Goal: Task Accomplishment & Management: Manage account settings

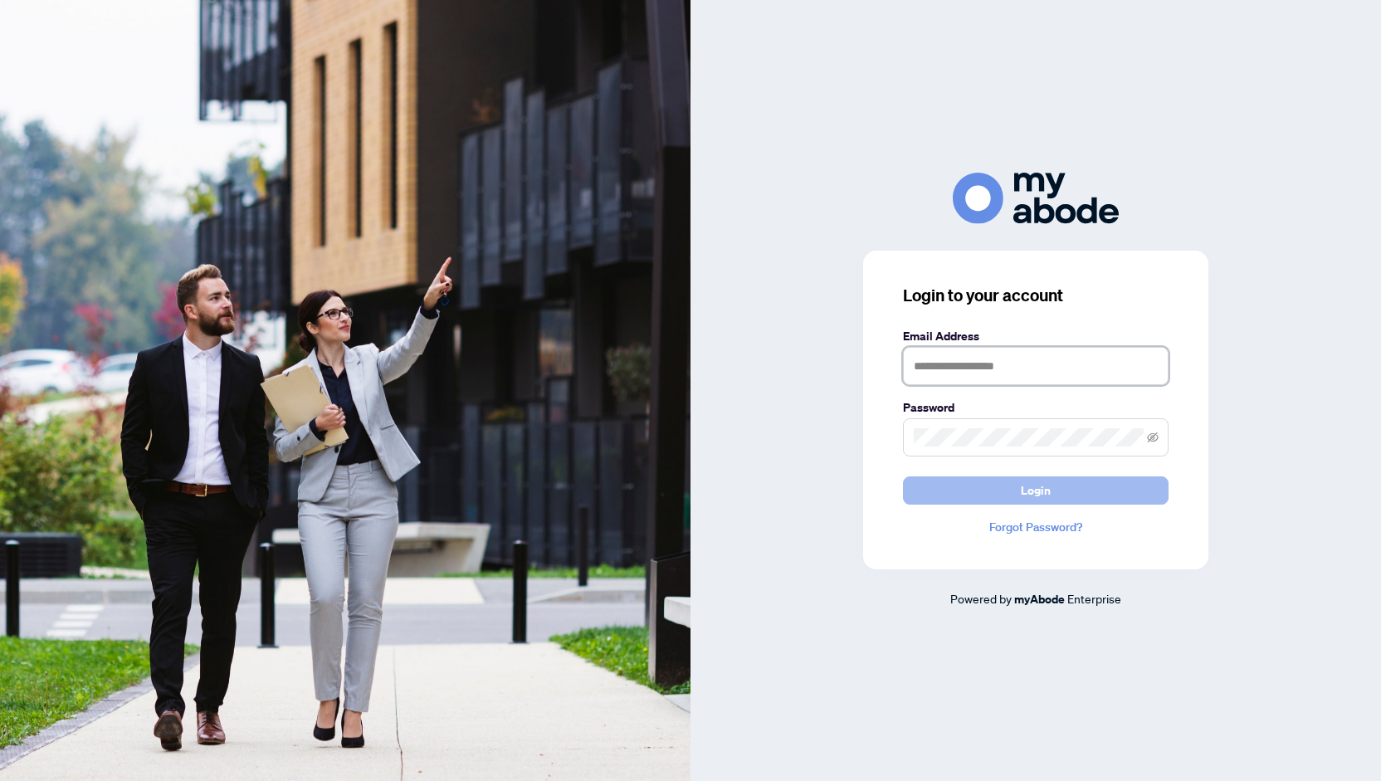
type input "**********"
click at [1044, 482] on span "Login" at bounding box center [1036, 490] width 30 height 27
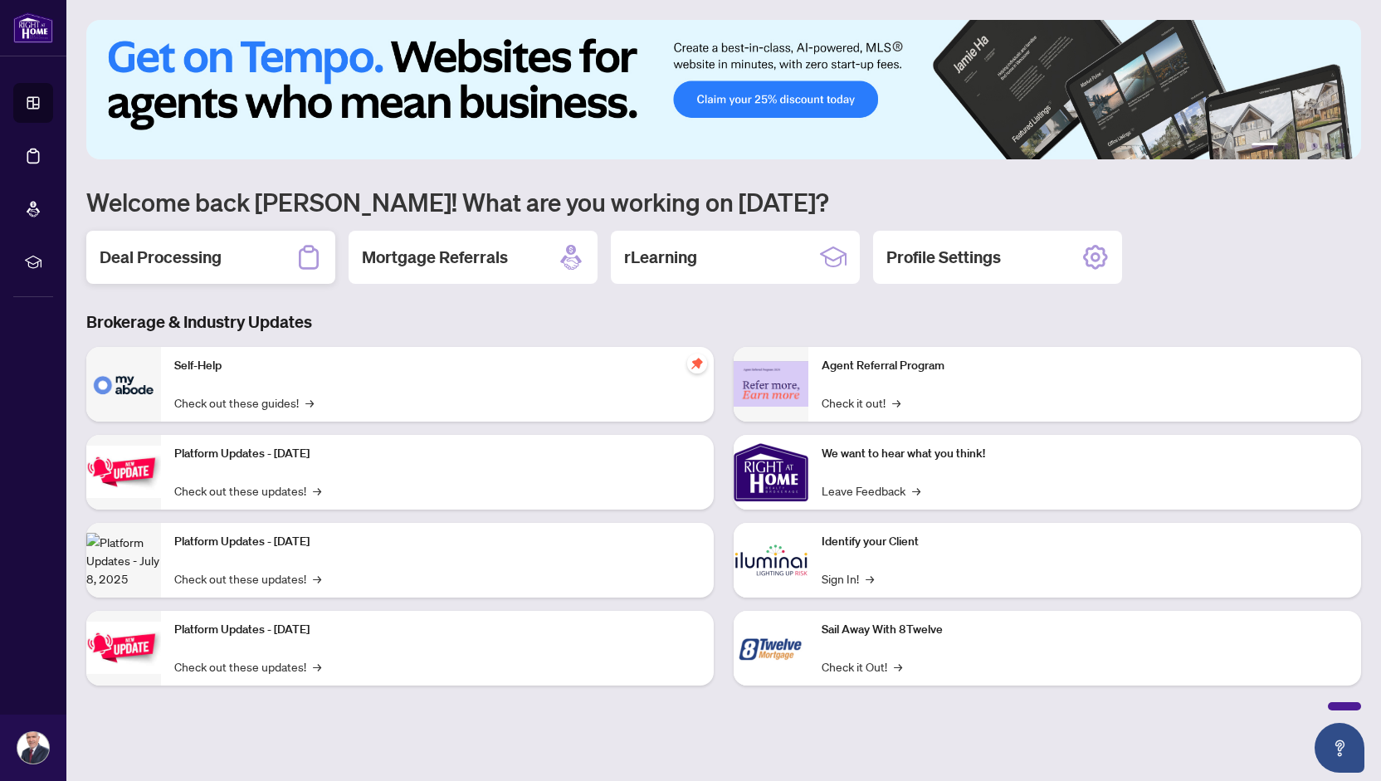
click at [203, 256] on h2 "Deal Processing" at bounding box center [161, 257] width 122 height 23
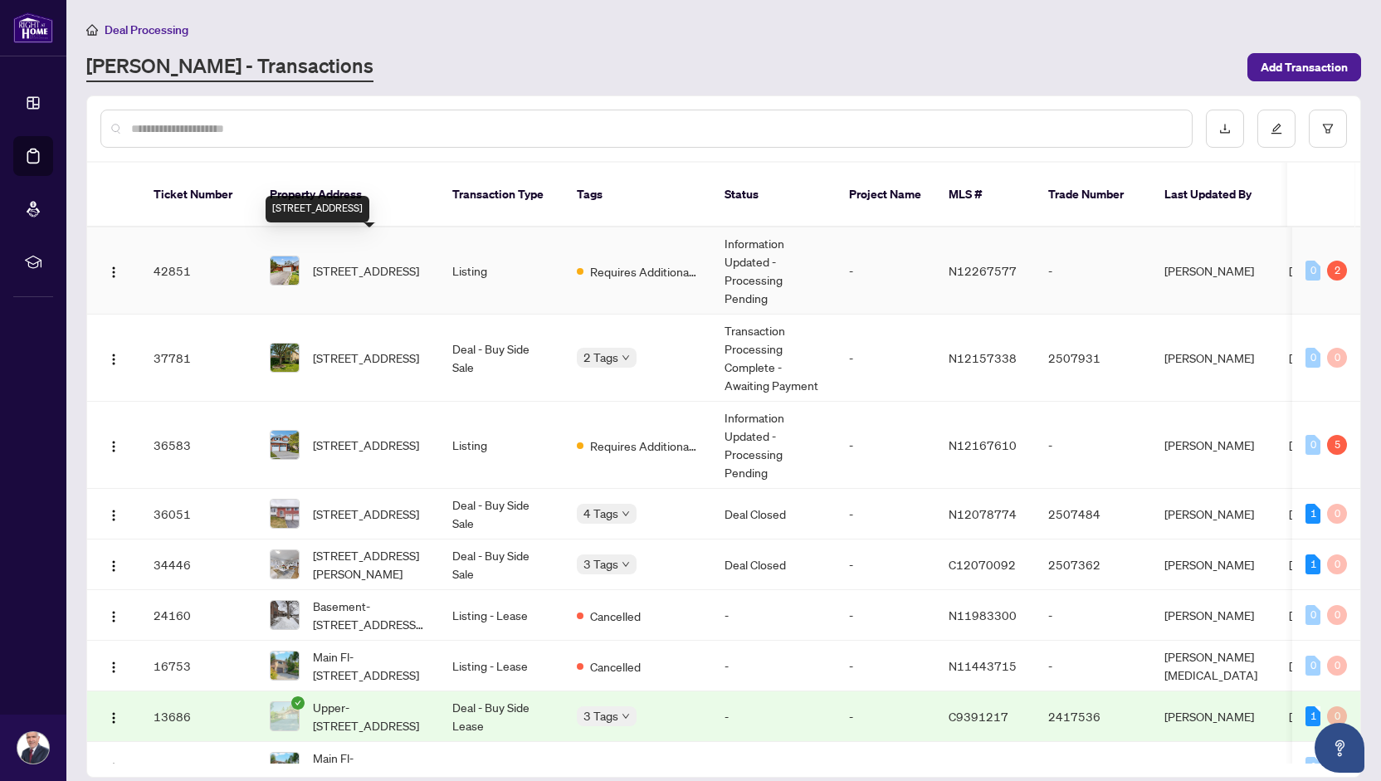
click at [350, 261] on span "52-52 Breckonwood Cres, Markham, Ontario L3T 5E8, Canada" at bounding box center [366, 270] width 106 height 18
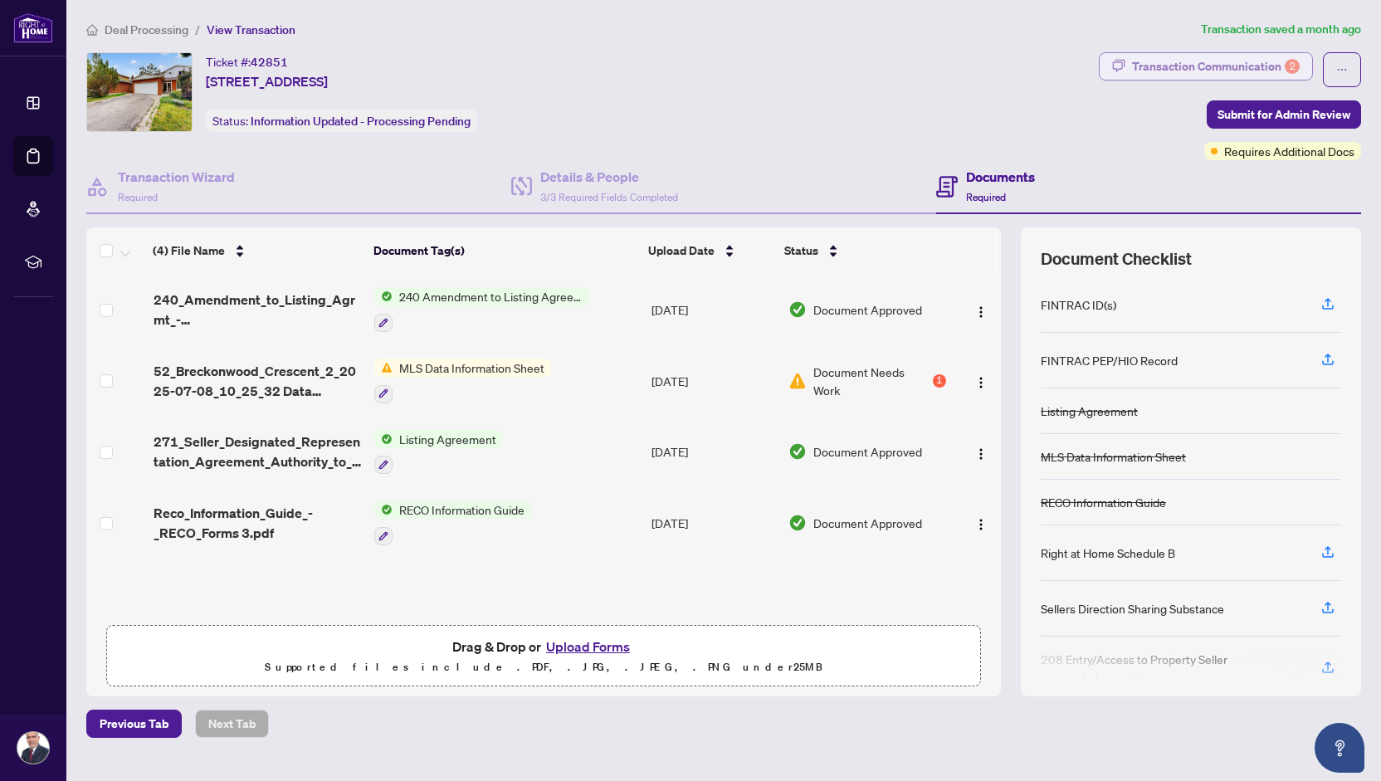
click at [1218, 58] on div "Transaction Communication 2" at bounding box center [1216, 66] width 168 height 27
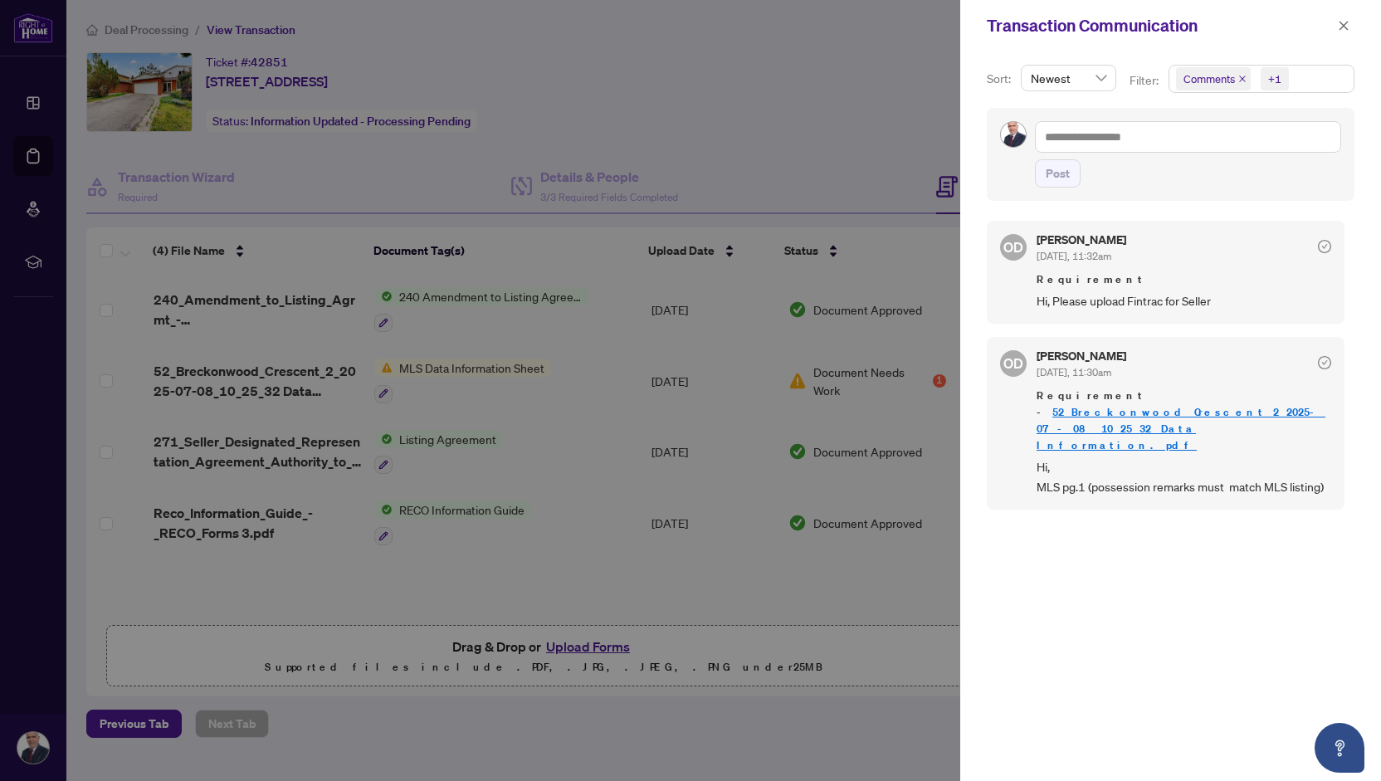
click at [1023, 610] on div "OD Olivia Di Mambro Jul/08/2025, 11:32am Requirement Hi, Please upload Fintrac …" at bounding box center [1171, 491] width 368 height 560
click at [236, 380] on div at bounding box center [690, 390] width 1381 height 781
click at [1130, 405] on link "52_Breckonwood_Crescent_2_2025-07-08_10_25_32 Data Information.pdf" at bounding box center [1181, 428] width 289 height 47
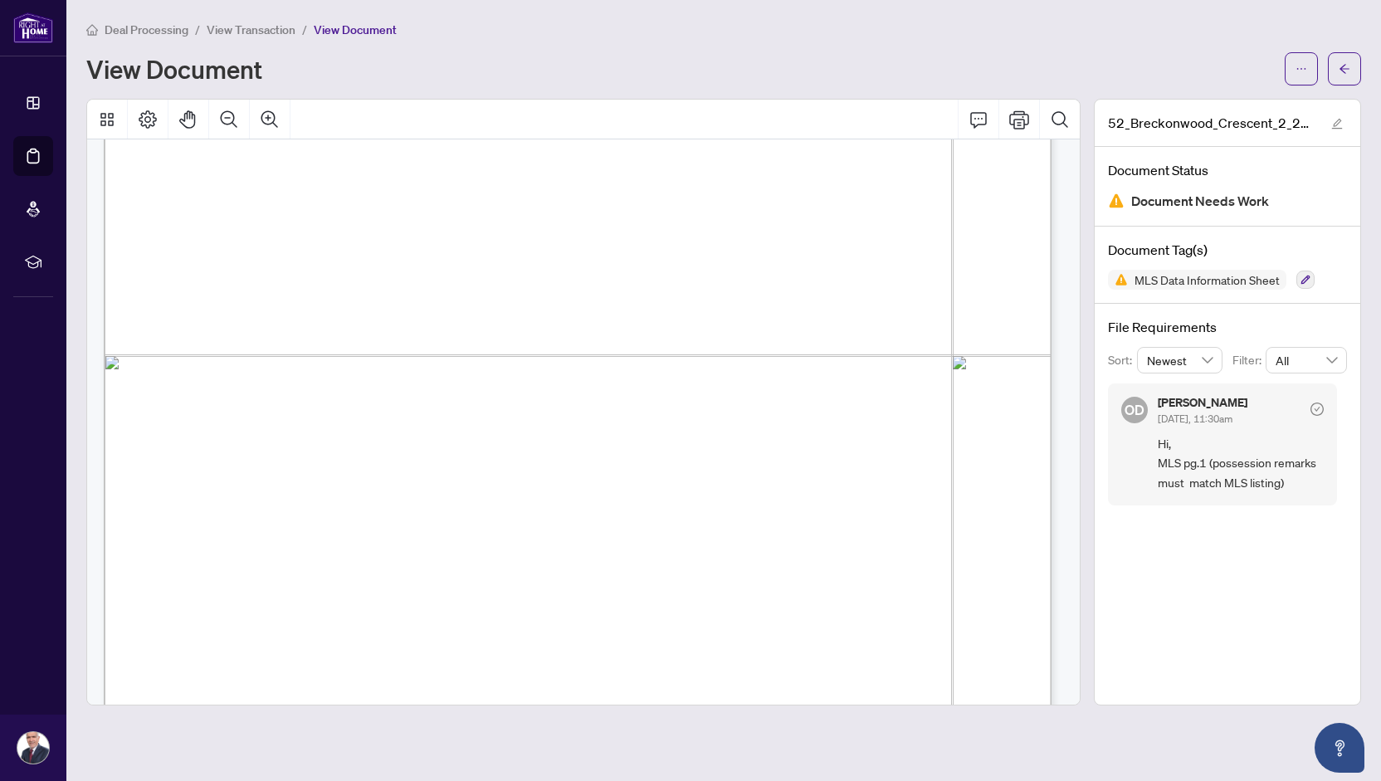
scroll to position [652, 0]
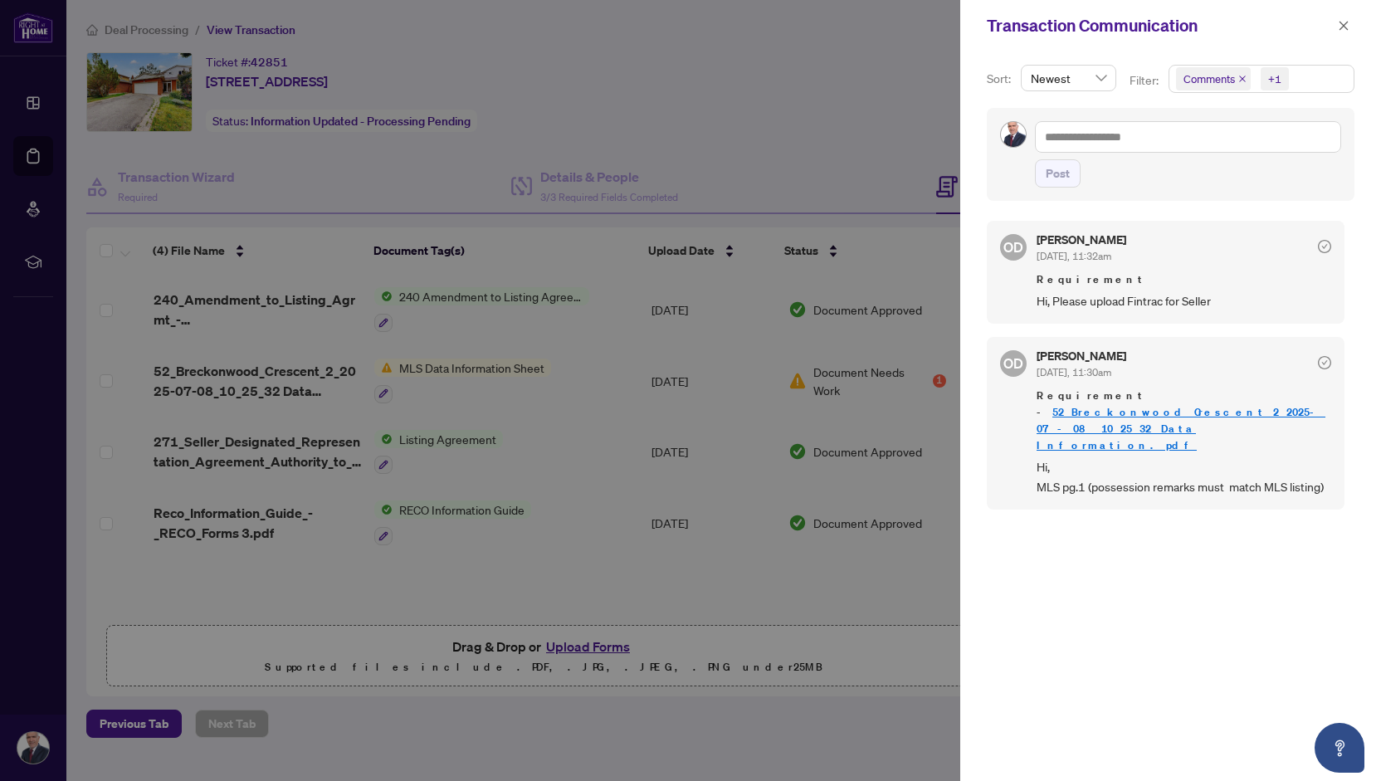
click at [1016, 527] on div "OD Olivia Di Mambro Jul/08/2025, 11:32am Requirement Hi, Please upload Fintrac …" at bounding box center [1171, 491] width 368 height 560
